Goal: Task Accomplishment & Management: Manage account settings

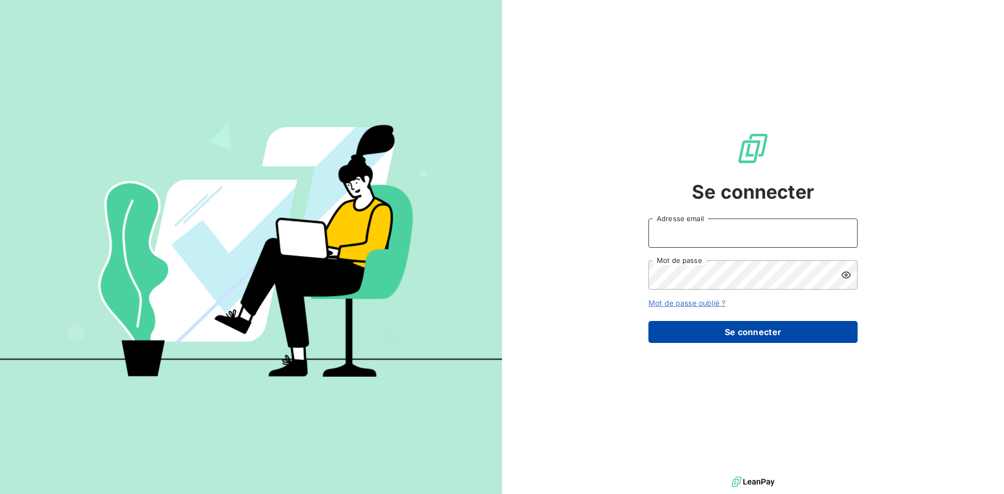
type input "[EMAIL_ADDRESS][DOMAIN_NAME]"
click at [744, 339] on button "Se connecter" at bounding box center [753, 332] width 209 height 22
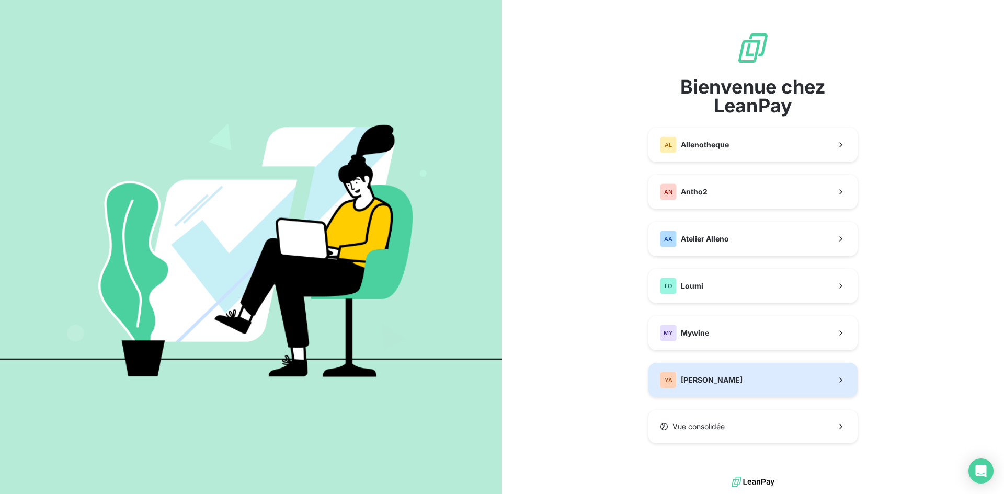
click at [737, 377] on button "YA [PERSON_NAME]" at bounding box center [753, 380] width 209 height 35
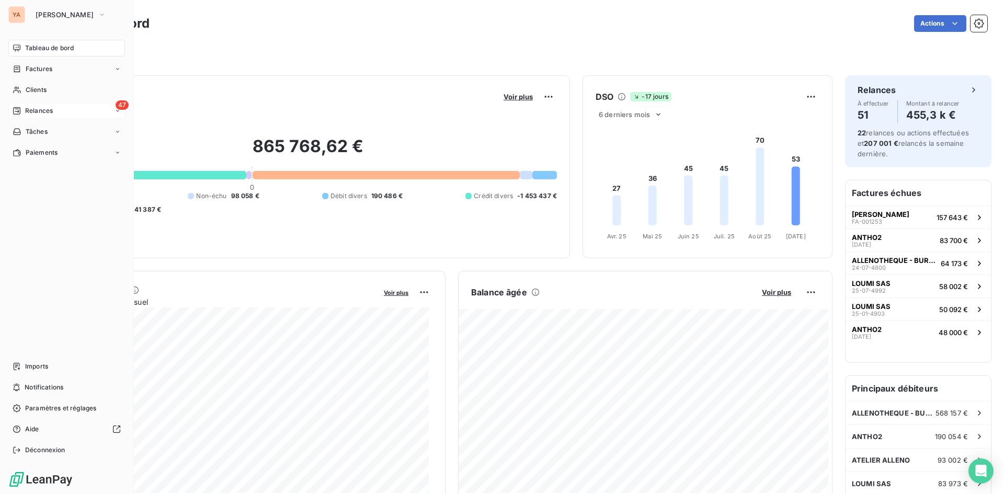
click at [19, 112] on icon at bounding box center [17, 111] width 8 height 8
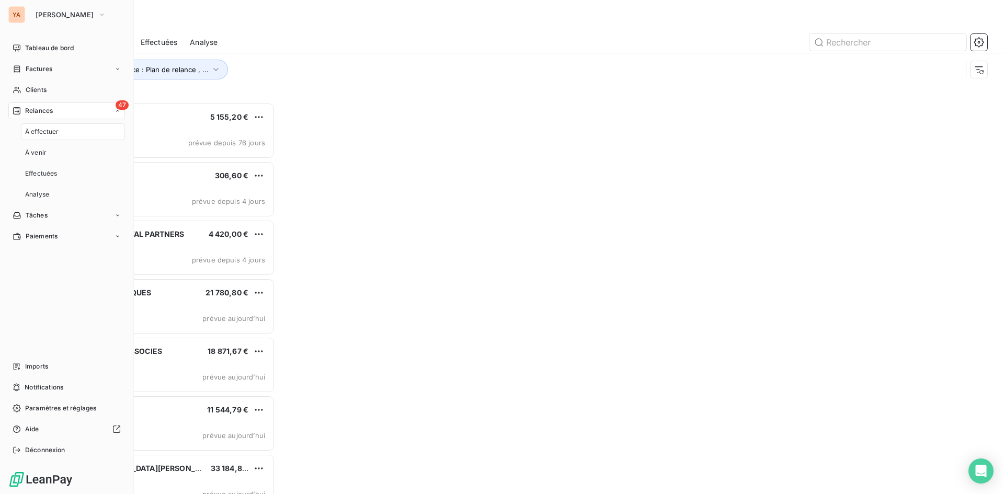
scroll to position [384, 217]
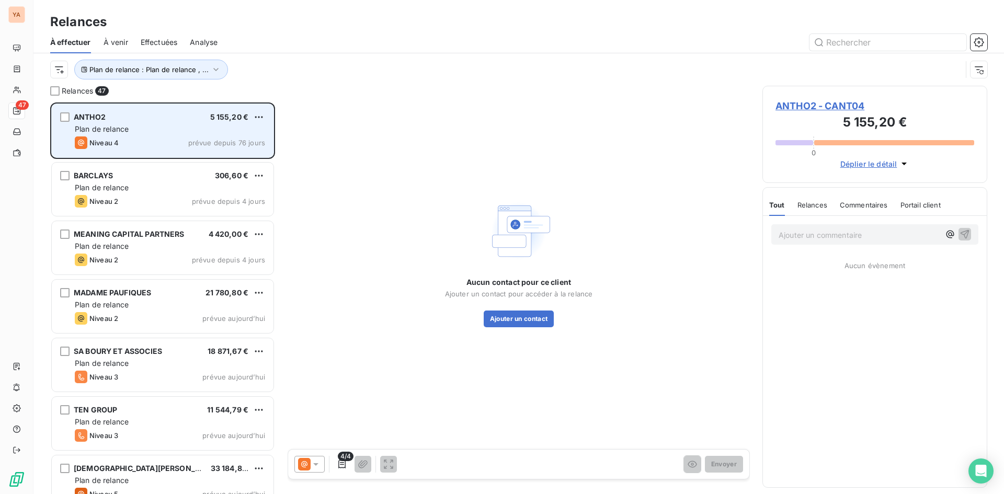
click at [97, 117] on span "ANTHO2" at bounding box center [90, 116] width 32 height 9
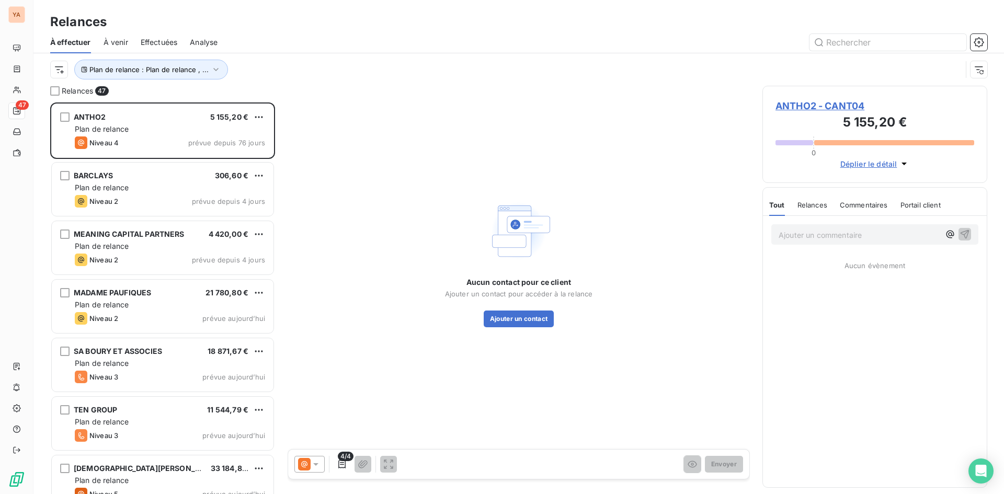
click at [801, 109] on span "ANTHO2 - CANT04" at bounding box center [875, 106] width 199 height 14
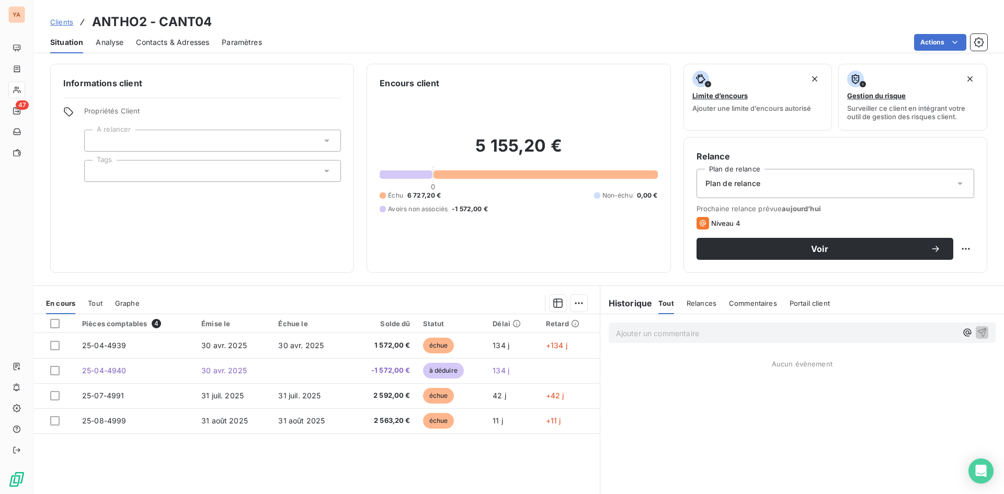
click at [880, 178] on div "Plan de relance" at bounding box center [836, 183] width 278 height 29
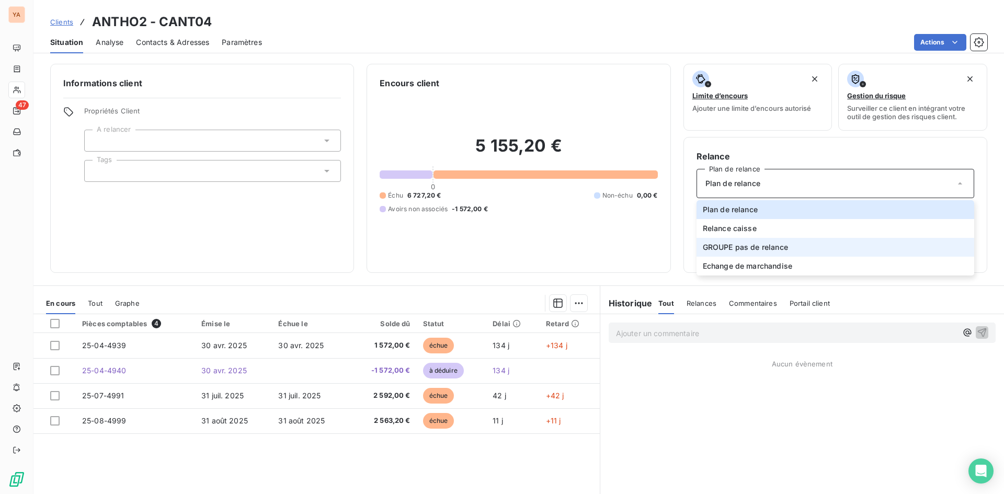
click at [749, 244] on span "GROUPE pas de relance" at bounding box center [745, 247] width 85 height 10
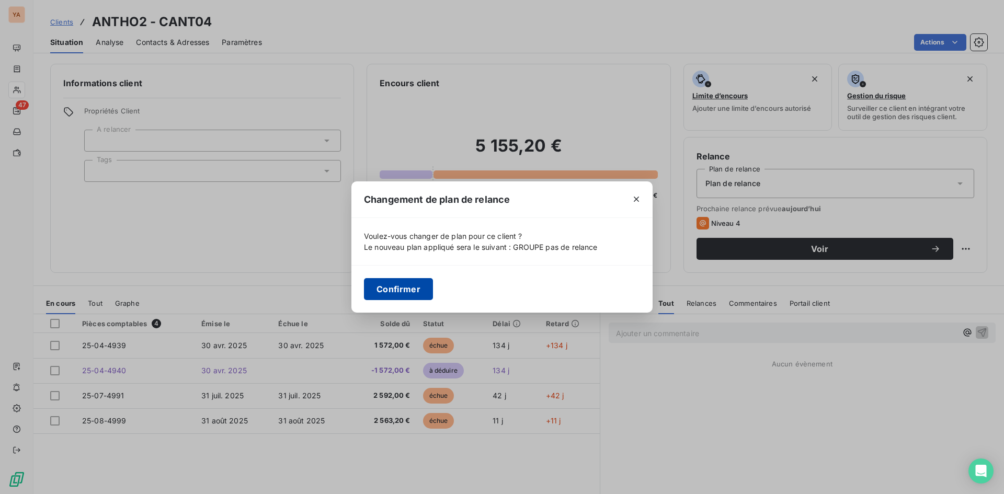
click at [385, 289] on button "Confirmer" at bounding box center [398, 289] width 69 height 22
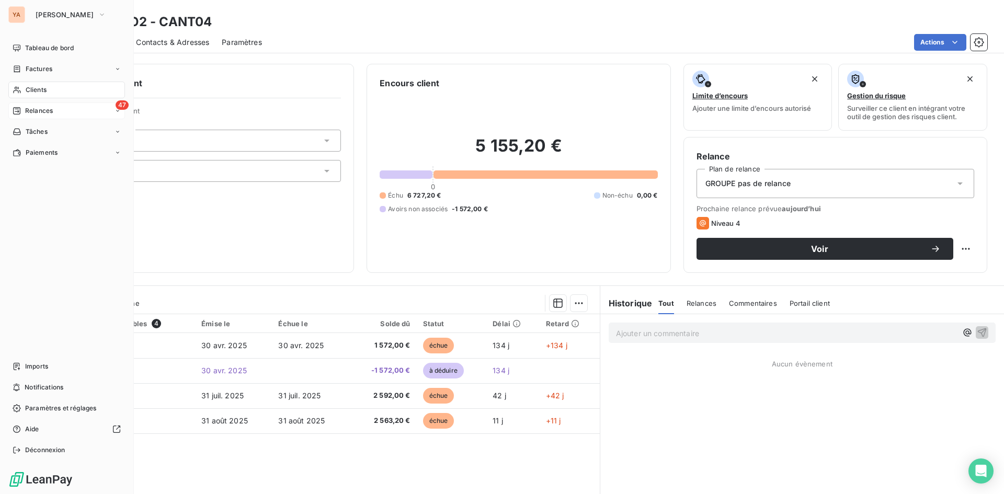
click at [24, 116] on div "47 Relances" at bounding box center [66, 111] width 117 height 17
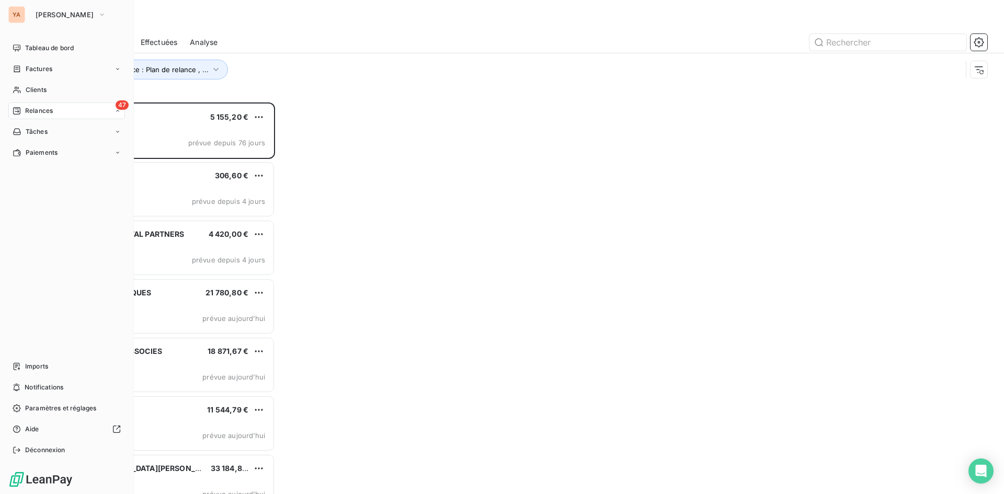
scroll to position [384, 217]
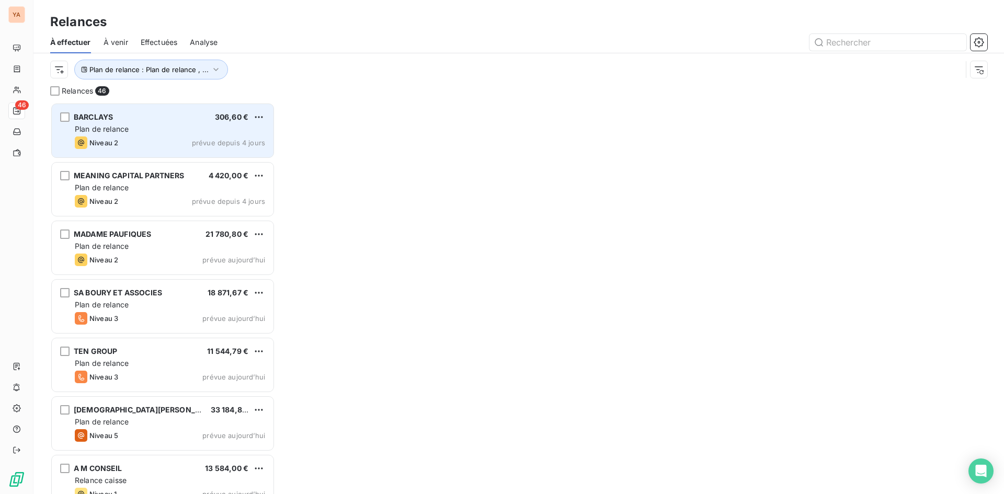
scroll to position [384, 217]
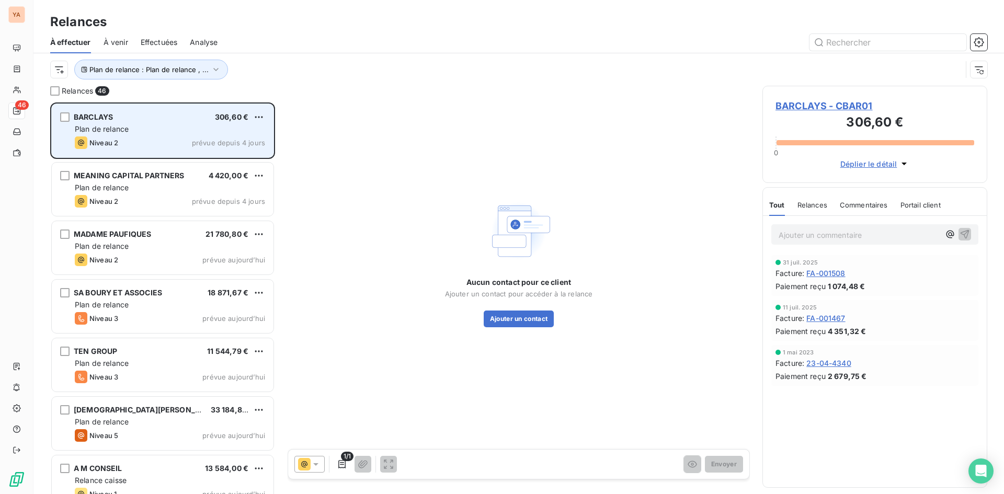
click at [160, 126] on div "Plan de relance" at bounding box center [170, 129] width 190 height 10
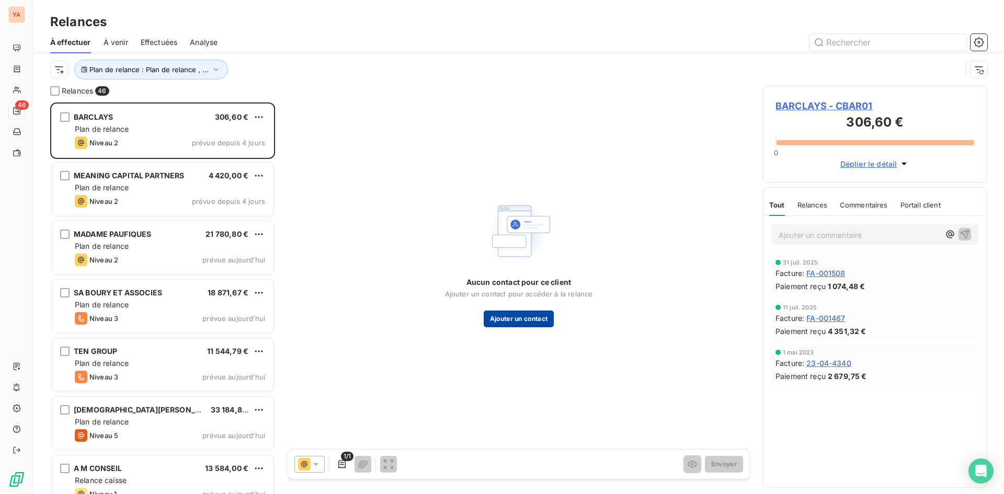
click at [529, 317] on button "Ajouter un contact" at bounding box center [519, 319] width 71 height 17
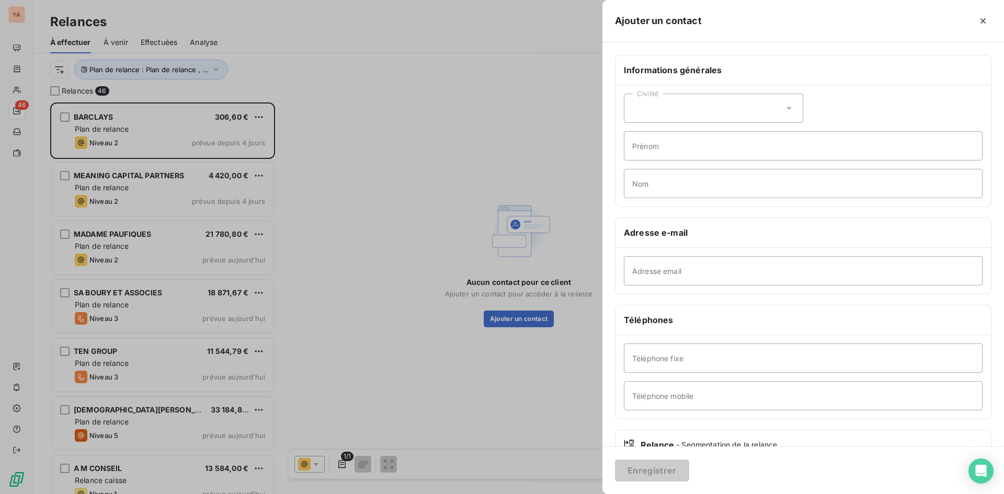
click at [712, 96] on div "Civilité" at bounding box center [713, 108] width 179 height 29
drag, startPoint x: 673, startPoint y: 140, endPoint x: 698, endPoint y: 146, distance: 26.4
click at [672, 140] on li "Madame" at bounding box center [713, 134] width 179 height 19
click at [657, 266] on input "Adresse email" at bounding box center [803, 270] width 359 height 29
paste input "kate.golden@barclays.com"
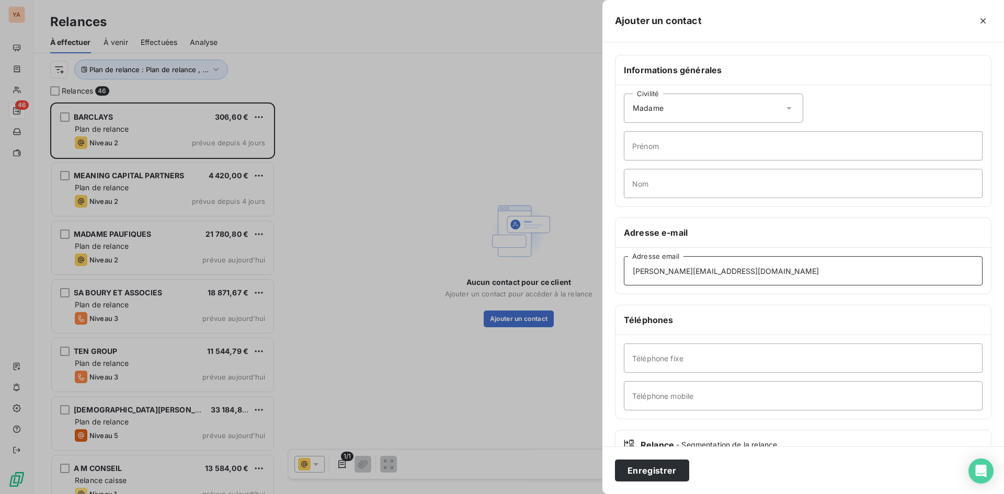
type input "kate.golden@barclays.com"
click at [663, 183] on input "Nom" at bounding box center [803, 183] width 359 height 29
type input "GOLDEN"
click at [657, 153] on input "Prénom" at bounding box center [803, 145] width 359 height 29
type input "Kate"
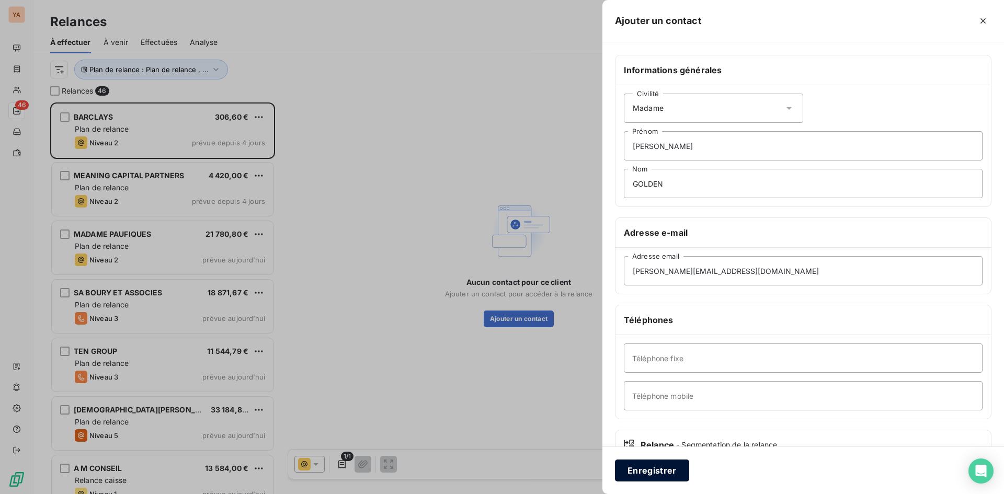
click at [661, 465] on button "Enregistrer" at bounding box center [652, 471] width 74 height 22
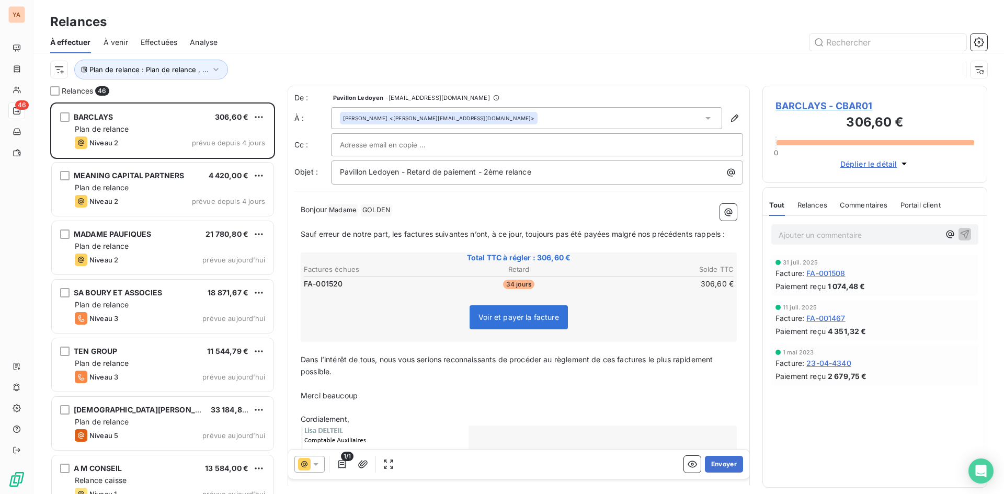
click at [321, 461] on icon at bounding box center [316, 464] width 10 height 10
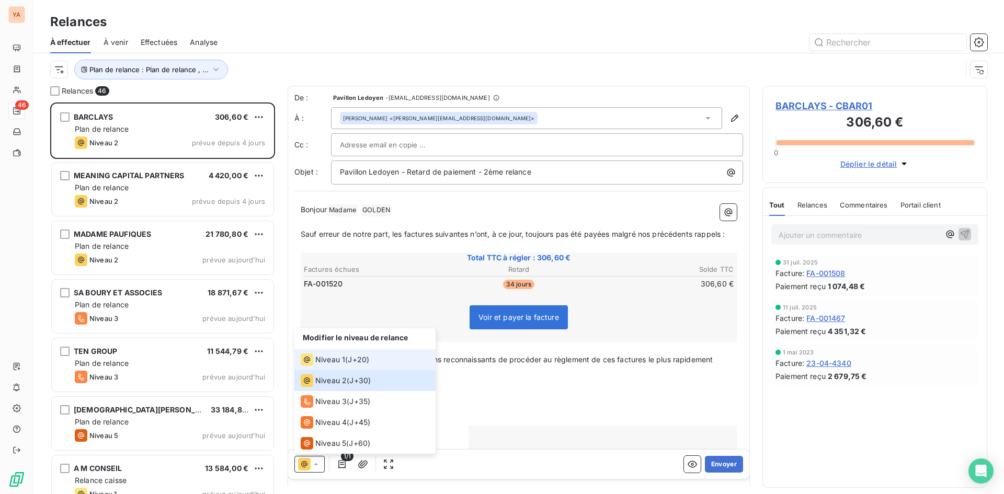
click at [337, 362] on span "Niveau 1" at bounding box center [330, 360] width 30 height 10
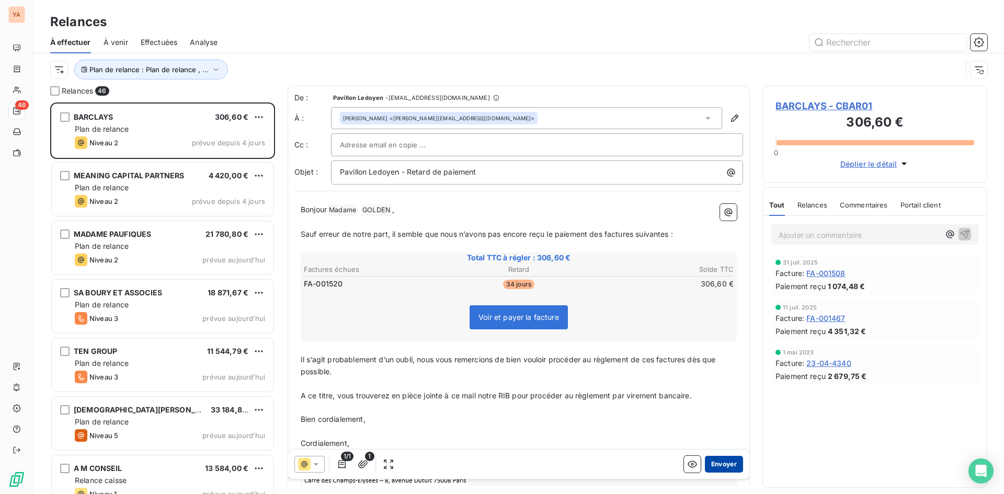
click at [726, 469] on button "Envoyer" at bounding box center [724, 464] width 38 height 17
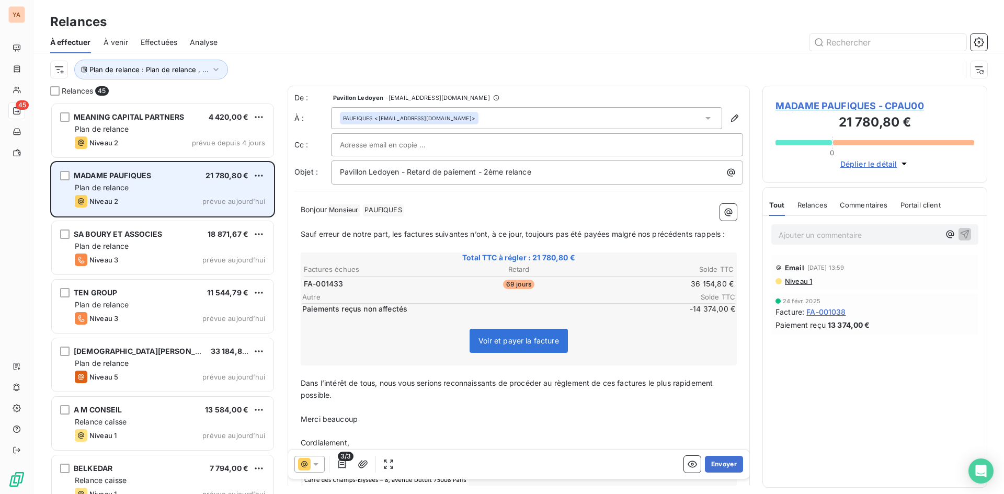
drag, startPoint x: 162, startPoint y: 187, endPoint x: 192, endPoint y: 179, distance: 31.3
click at [162, 187] on div "Plan de relance" at bounding box center [170, 188] width 190 height 10
click at [260, 177] on html "YA 45 Relances À effectuer À venir Effectuées Analyse Plan de relance : Plan de…" at bounding box center [502, 247] width 1004 height 494
click at [208, 218] on div "Passer cette action" at bounding box center [214, 215] width 94 height 17
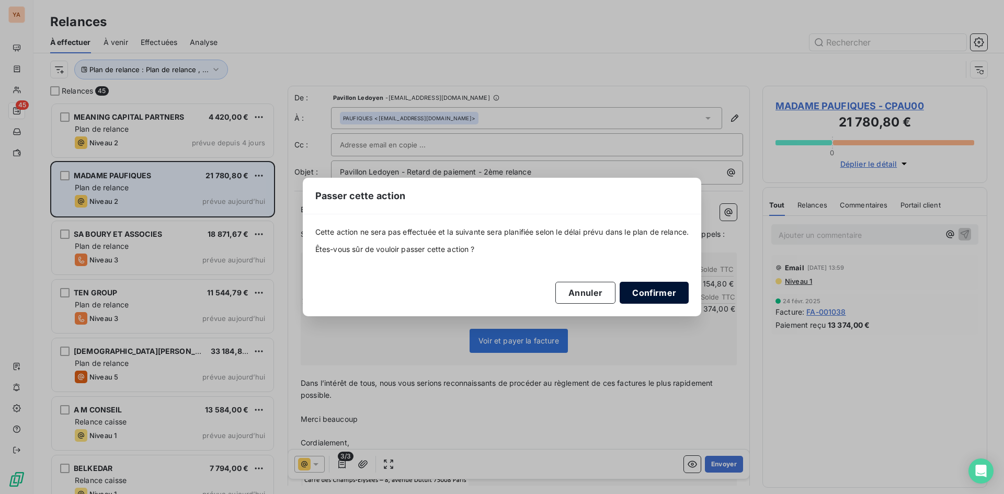
click at [664, 292] on button "Confirmer" at bounding box center [654, 293] width 69 height 22
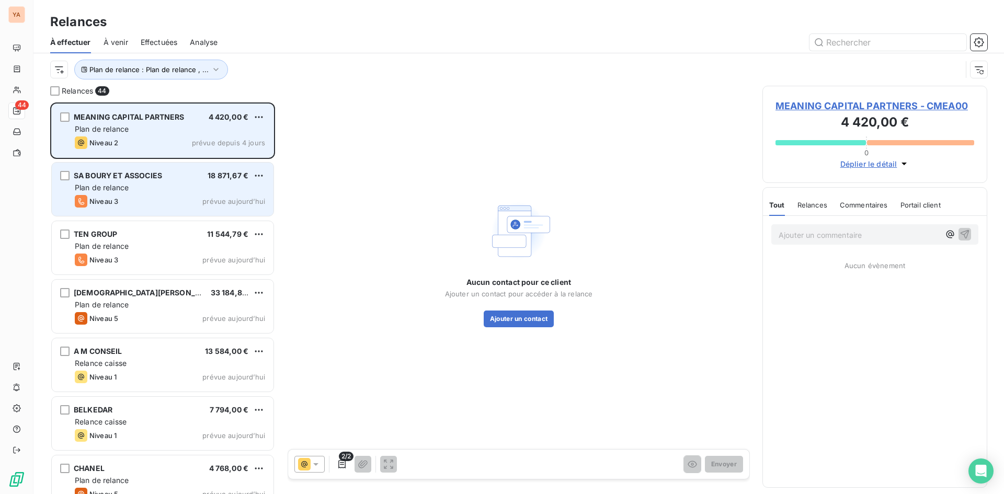
click at [128, 126] on span "Plan de relance" at bounding box center [102, 128] width 54 height 9
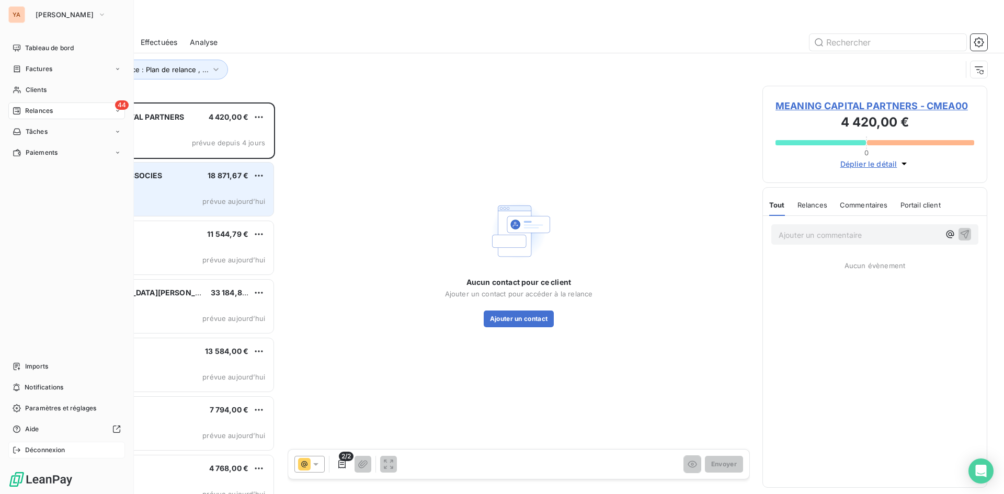
click at [47, 455] on div "Déconnexion" at bounding box center [66, 450] width 117 height 17
